Goal: Information Seeking & Learning: Check status

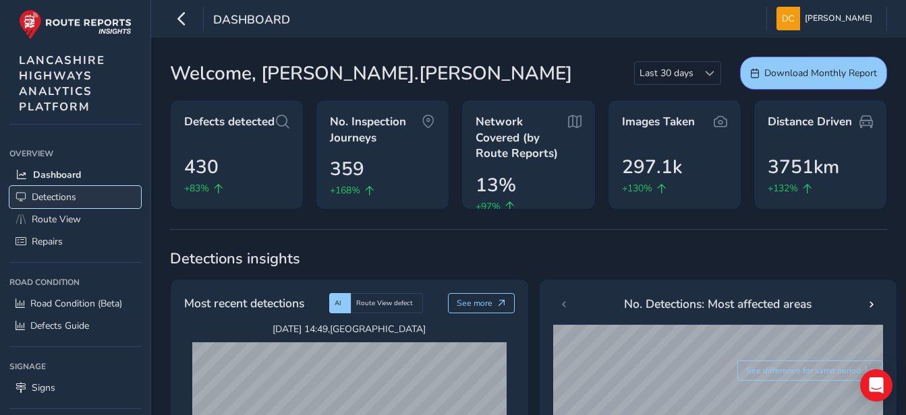
click at [65, 196] on span "Detections" at bounding box center [54, 197] width 45 height 13
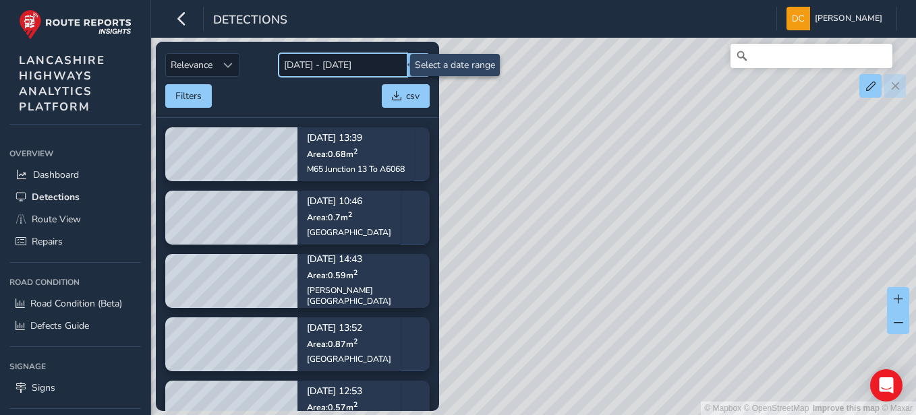
click at [343, 66] on input "[DATE] - [DATE]" at bounding box center [342, 65] width 129 height 24
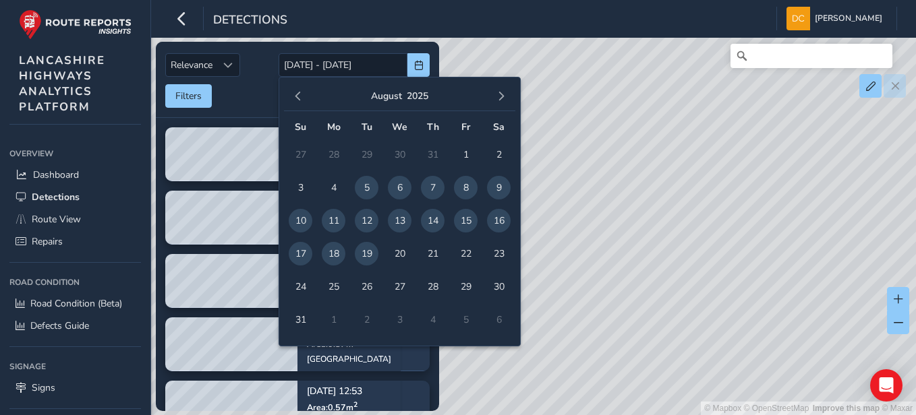
click at [340, 252] on span "18" at bounding box center [334, 254] width 24 height 24
type input "18/08/2025"
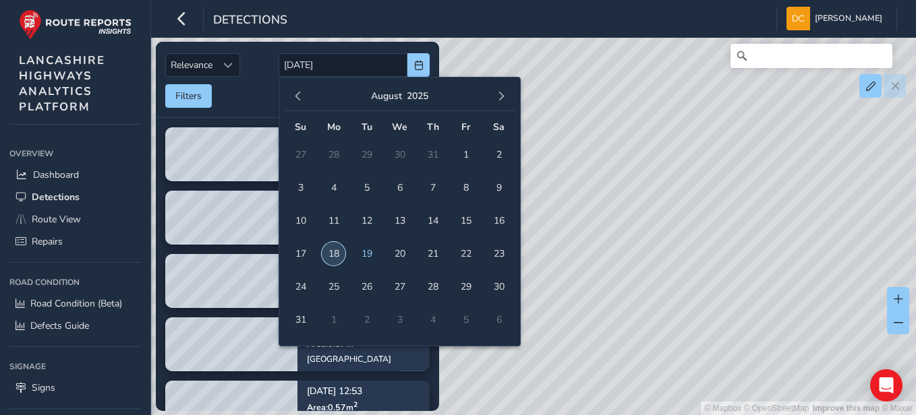
click at [341, 252] on span "18" at bounding box center [334, 254] width 24 height 24
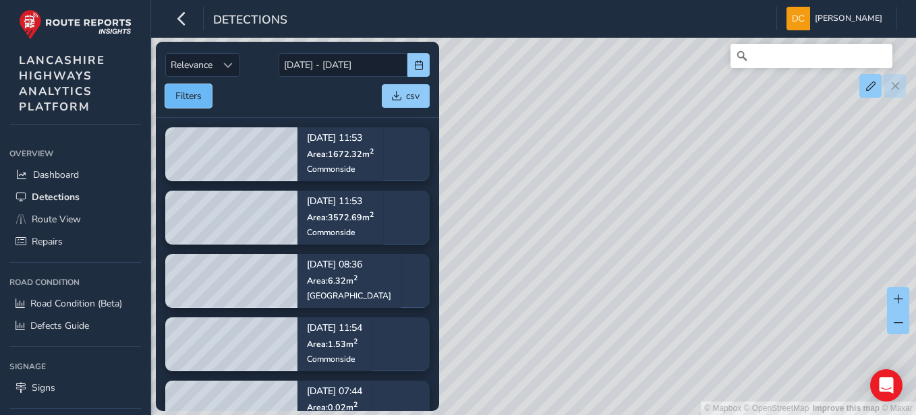
click at [190, 94] on button "Filters" at bounding box center [188, 96] width 47 height 24
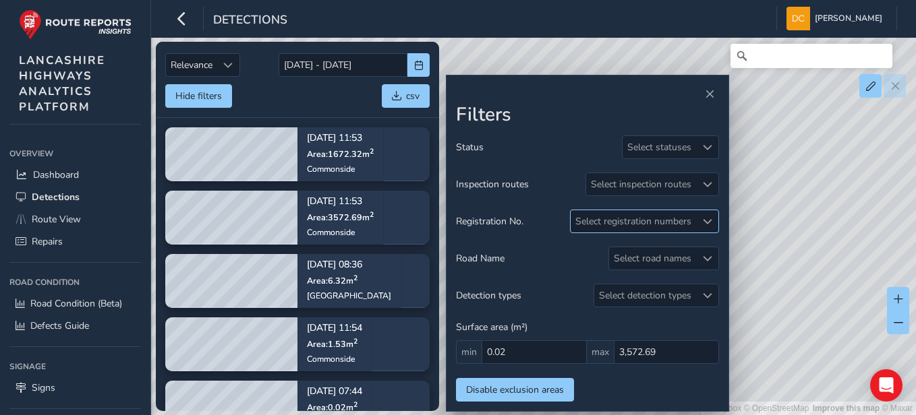
click at [705, 219] on span at bounding box center [707, 221] width 9 height 9
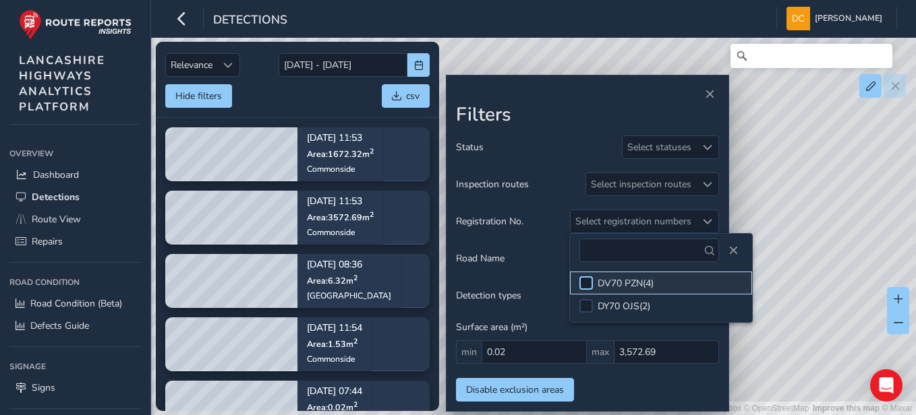
click at [585, 284] on div at bounding box center [585, 282] width 13 height 13
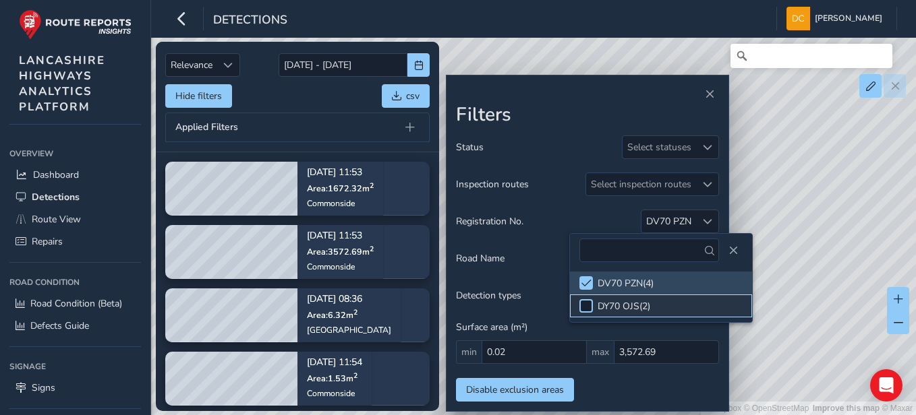
click at [583, 307] on div at bounding box center [585, 305] width 13 height 13
click at [731, 258] on div at bounding box center [661, 250] width 182 height 33
click at [728, 248] on span "Close" at bounding box center [732, 250] width 9 height 9
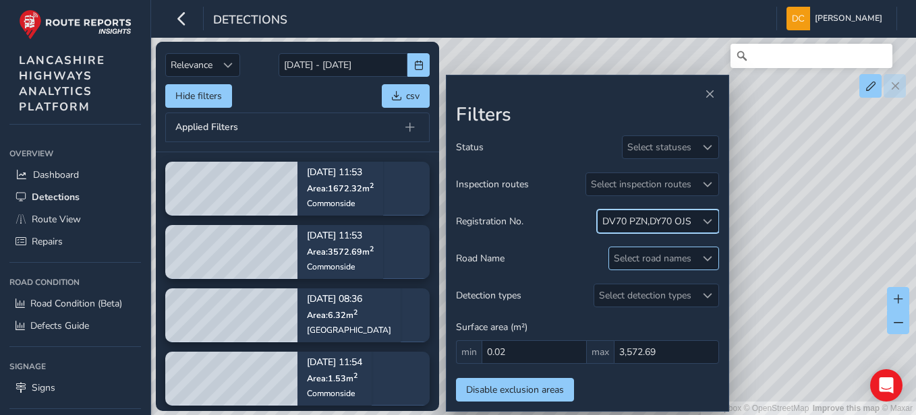
click at [703, 260] on span at bounding box center [707, 258] width 9 height 9
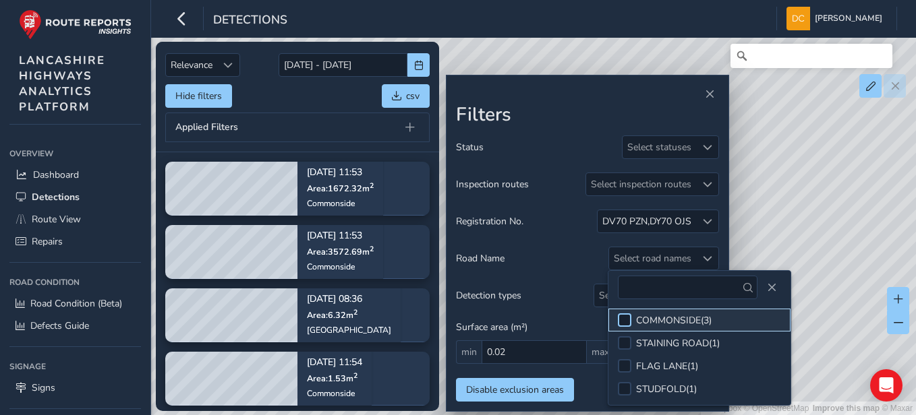
click at [620, 321] on div at bounding box center [624, 320] width 13 height 13
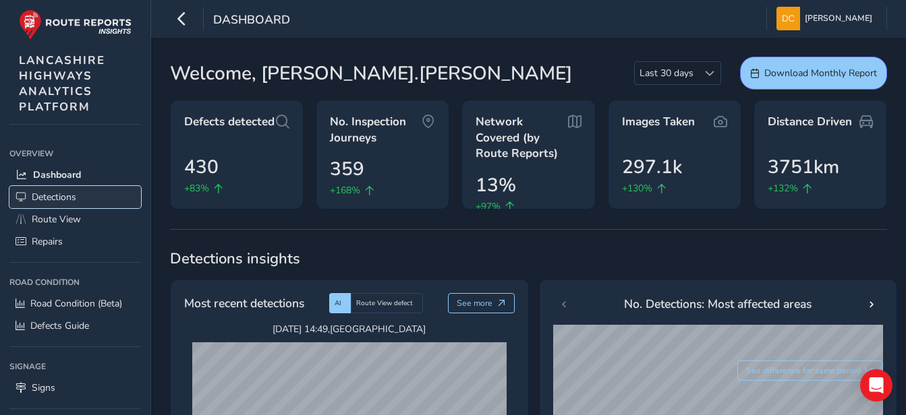
click at [54, 197] on span "Detections" at bounding box center [54, 197] width 45 height 13
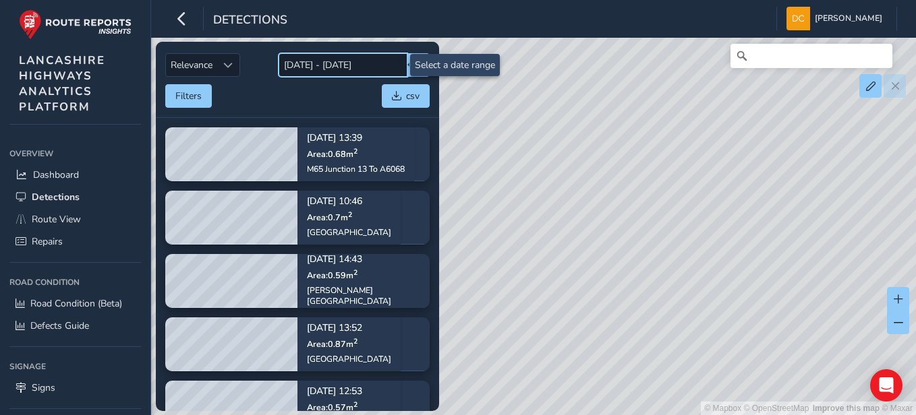
click at [325, 71] on input "[DATE] - [DATE]" at bounding box center [342, 65] width 129 height 24
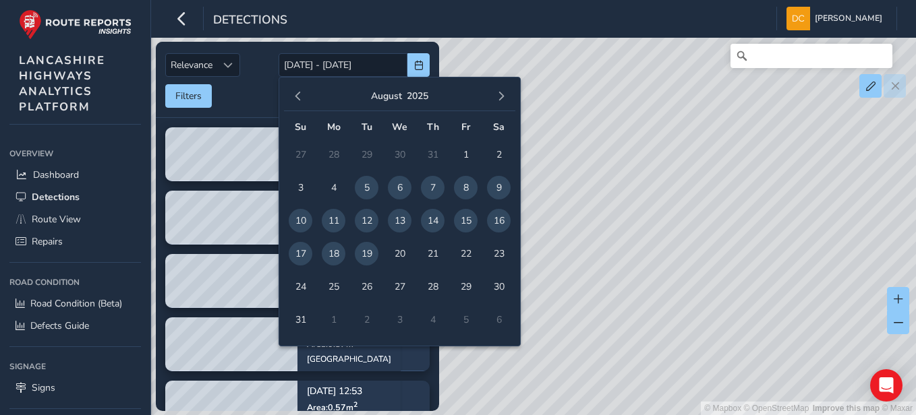
click at [425, 220] on span "14" at bounding box center [433, 221] width 24 height 24
type input "[DATE]"
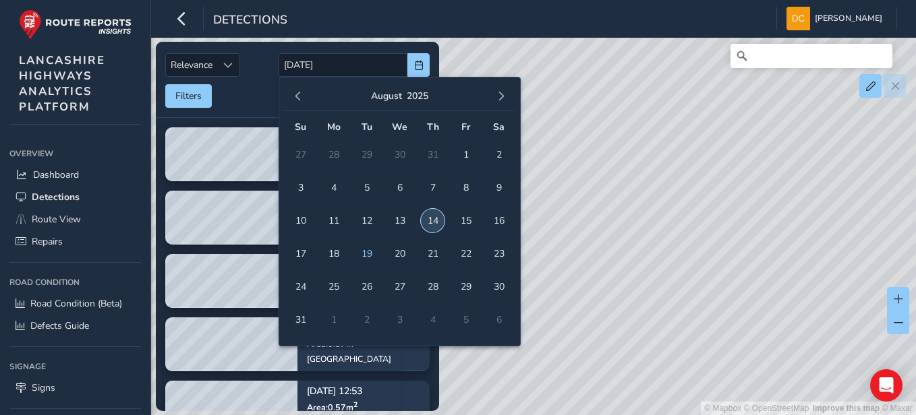
click at [429, 223] on span "14" at bounding box center [433, 221] width 24 height 24
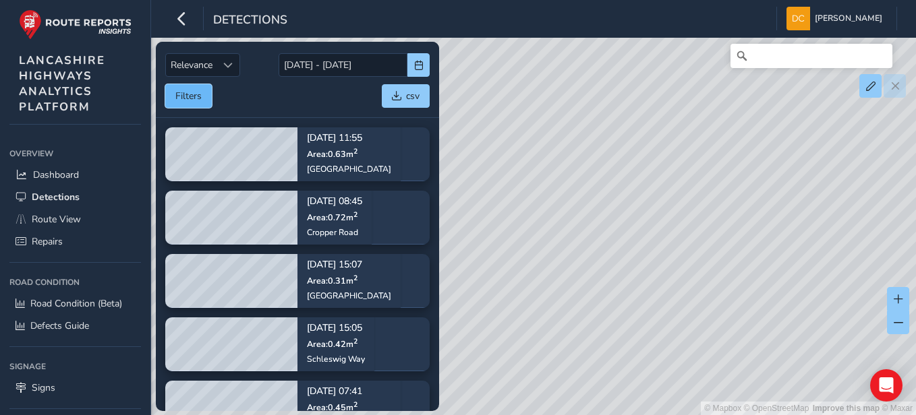
click at [175, 90] on button "Filters" at bounding box center [188, 96] width 47 height 24
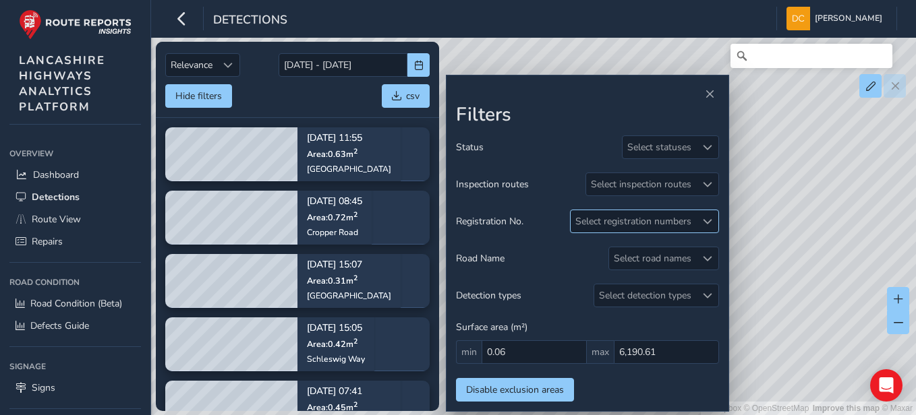
click at [705, 218] on span at bounding box center [707, 221] width 9 height 9
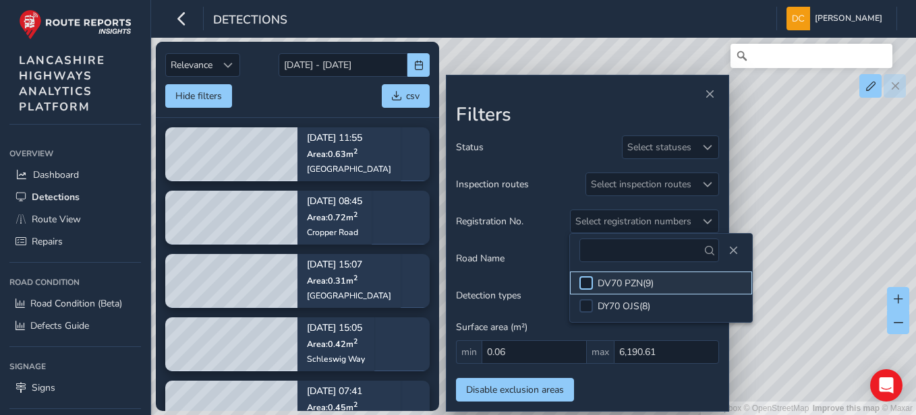
click at [583, 281] on div at bounding box center [585, 282] width 13 height 13
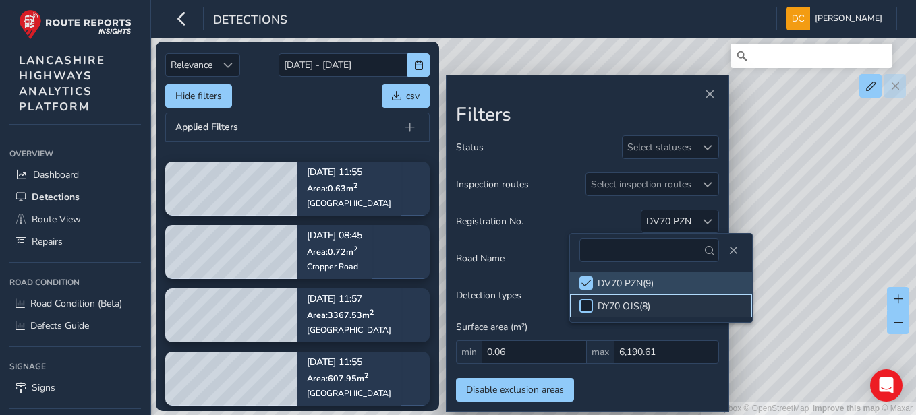
click at [582, 303] on div at bounding box center [585, 305] width 13 height 13
click at [728, 249] on span "Close" at bounding box center [732, 250] width 9 height 9
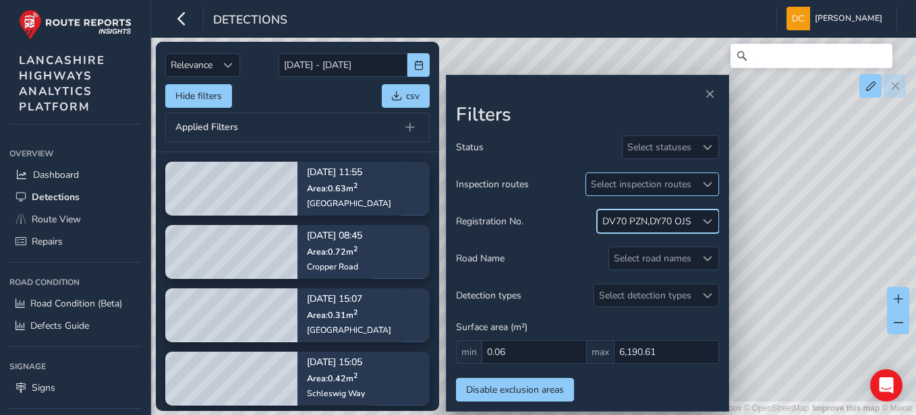
click at [703, 185] on span at bounding box center [707, 184] width 9 height 9
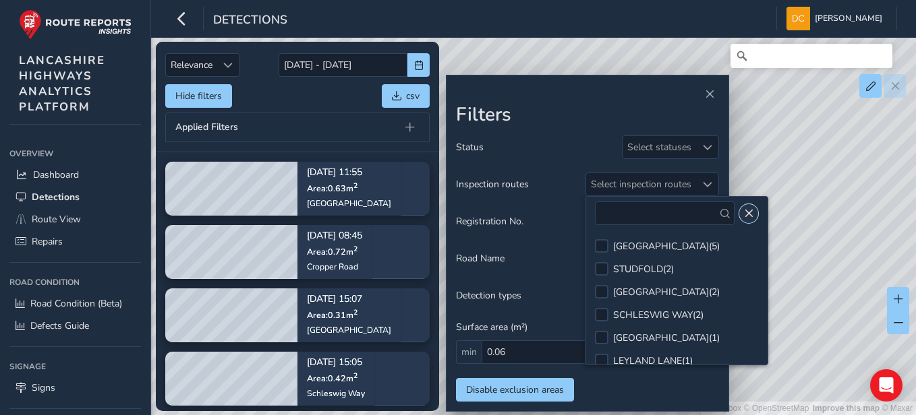
click at [744, 211] on span "Close" at bounding box center [748, 213] width 9 height 9
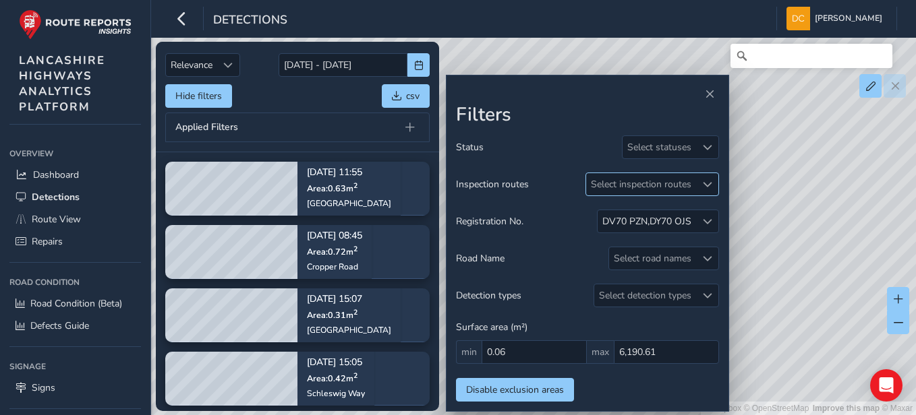
click at [678, 183] on div "Select inspection routes" at bounding box center [641, 184] width 110 height 22
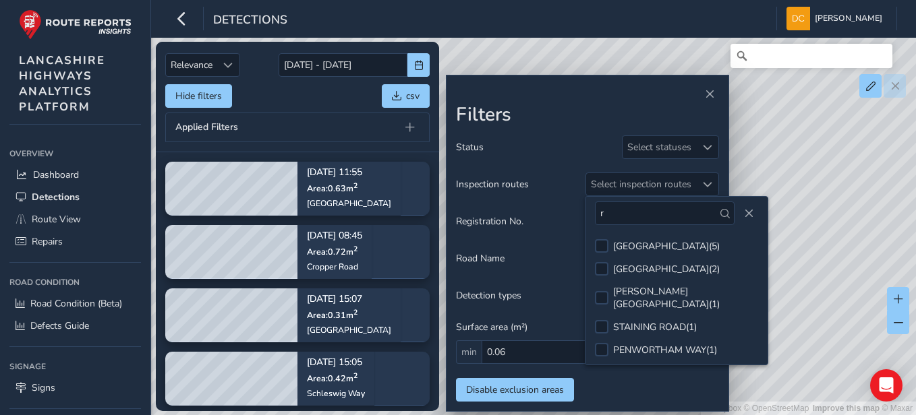
type input "r"
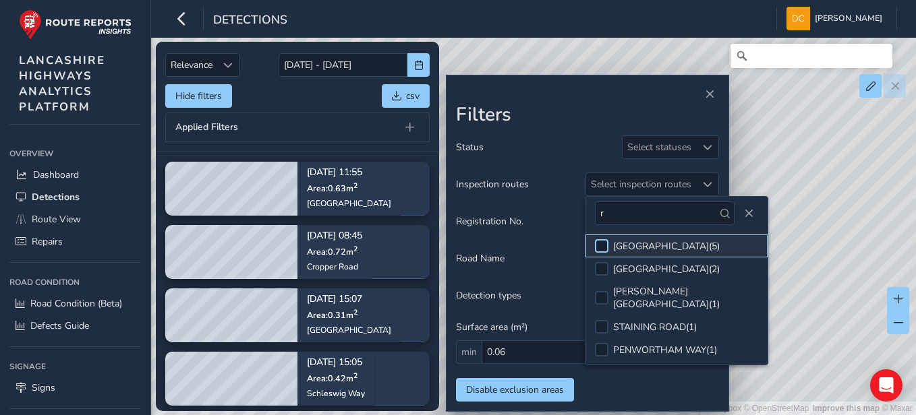
click at [601, 247] on div at bounding box center [601, 245] width 13 height 13
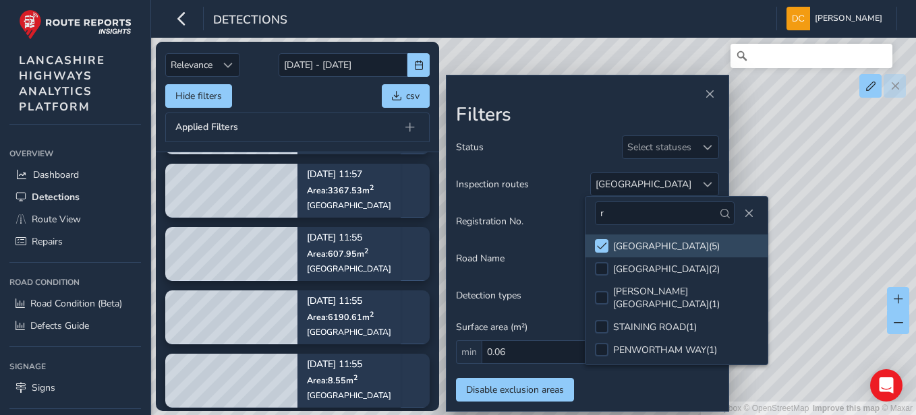
scroll to position [67, 0]
